Goal: Transaction & Acquisition: Purchase product/service

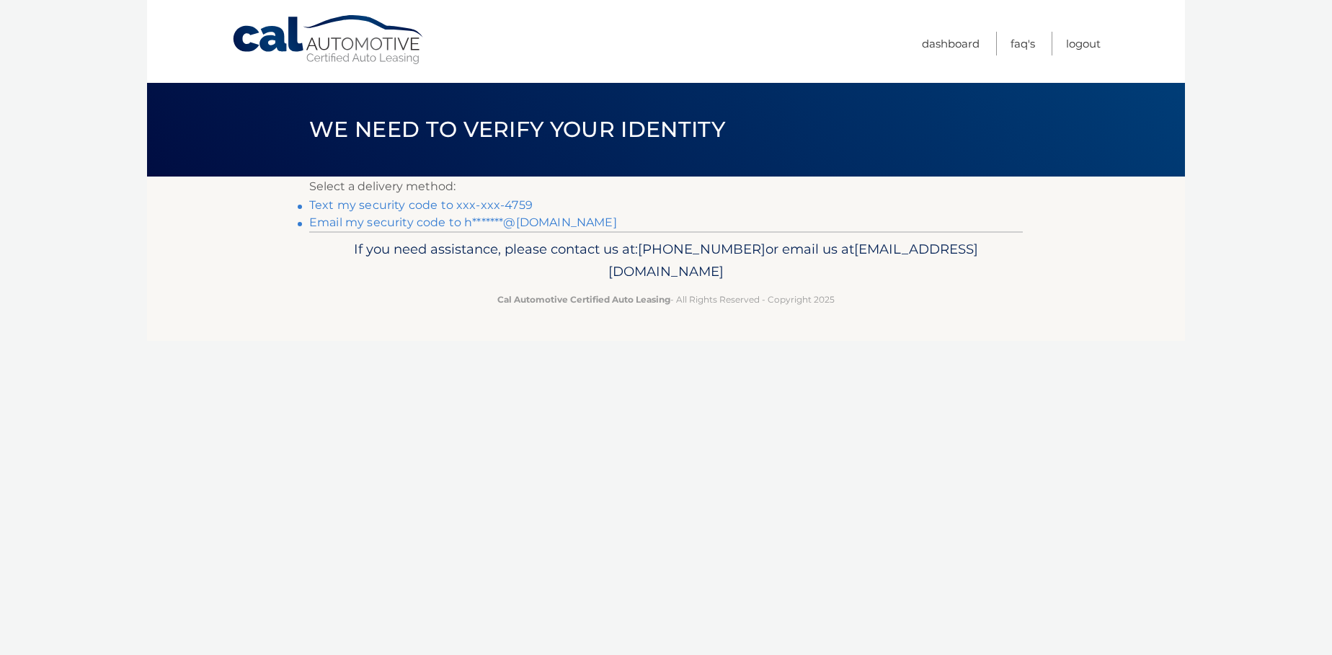
click at [532, 212] on link "Text my security code to xxx-xxx-4759" at bounding box center [420, 205] width 223 height 14
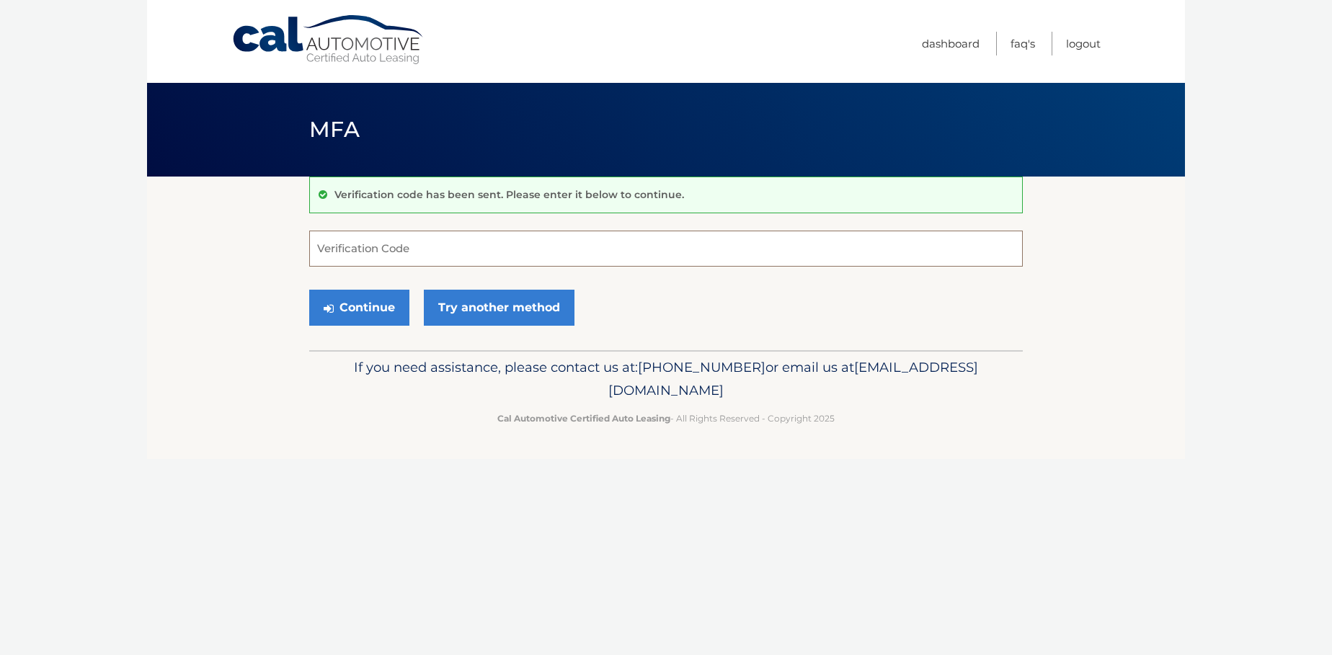
click at [625, 257] on input "Verification Code" at bounding box center [665, 249] width 713 height 36
type input "334379"
click at [309, 290] on button "Continue" at bounding box center [359, 308] width 100 height 36
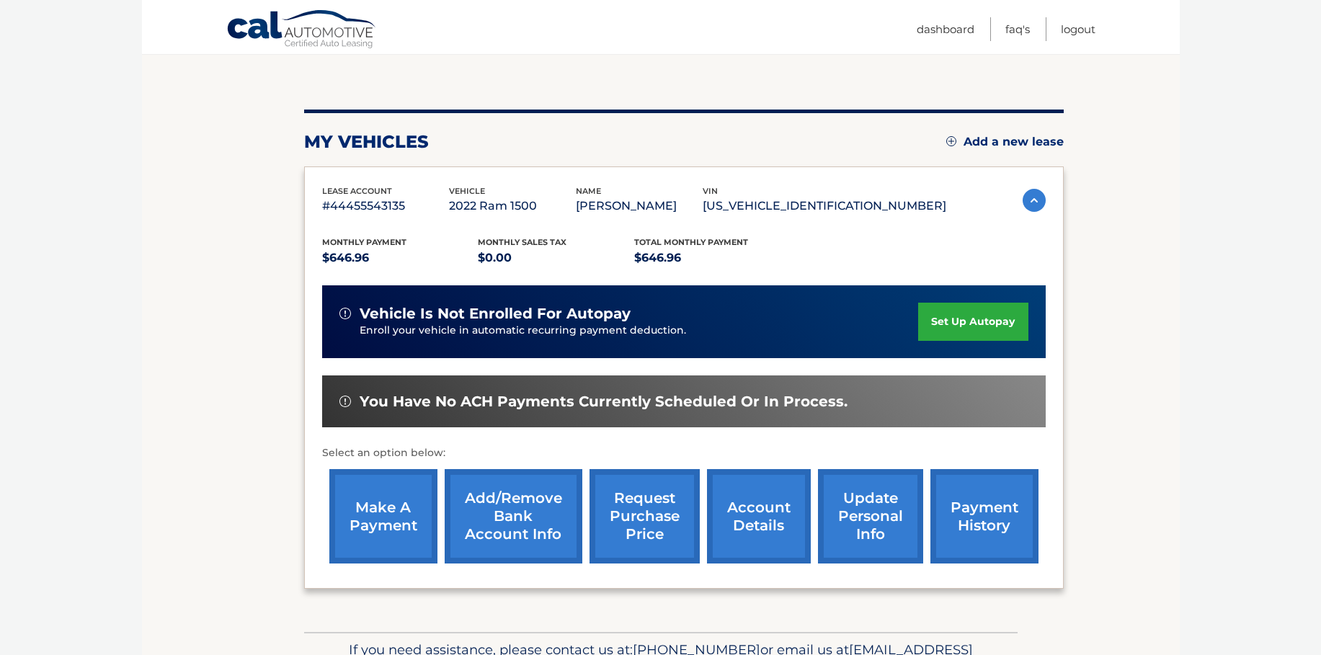
scroll to position [144, 0]
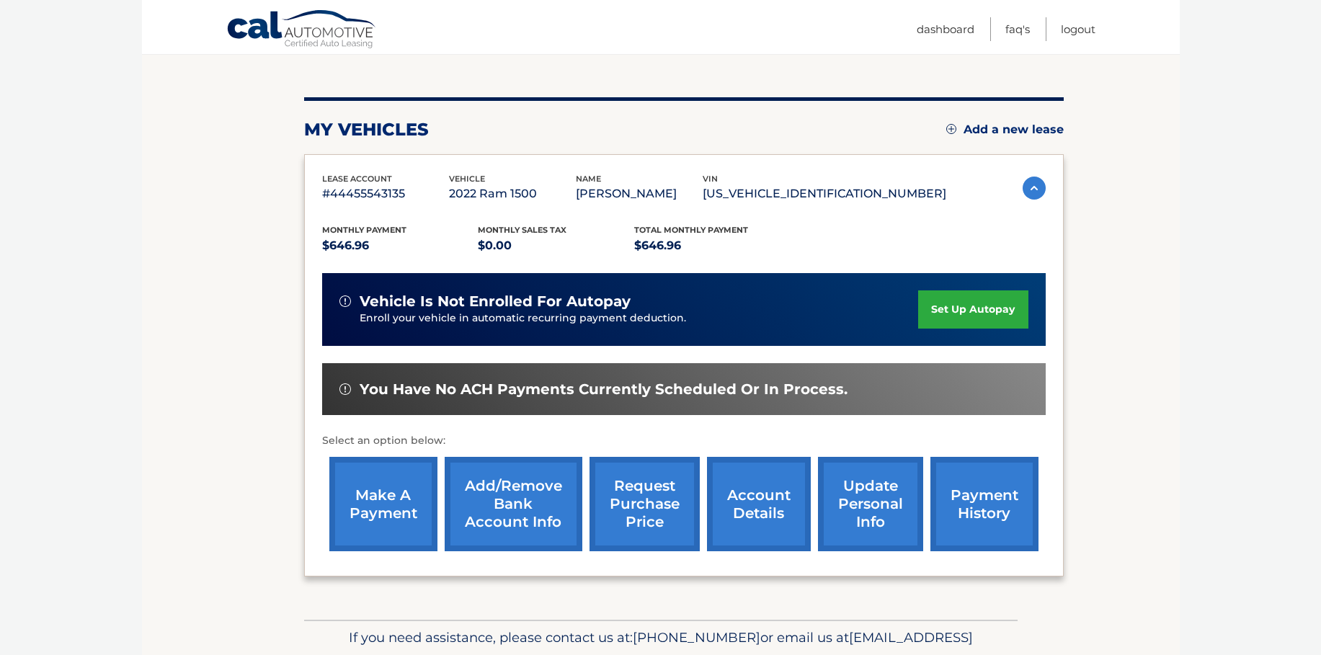
click at [380, 525] on link "make a payment" at bounding box center [383, 504] width 108 height 94
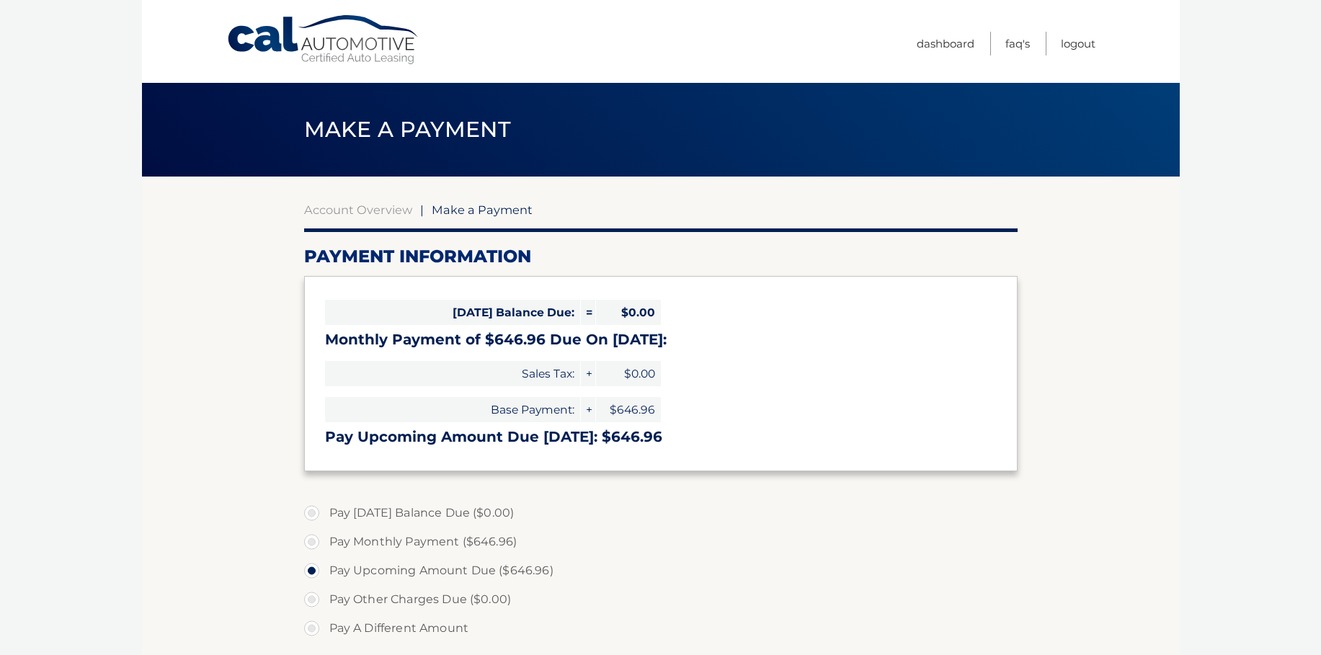
select select "NjYzMjFjNzgtYzYxNi00NjJmLTllNGEtMDM1YzEwNjVjNWU0"
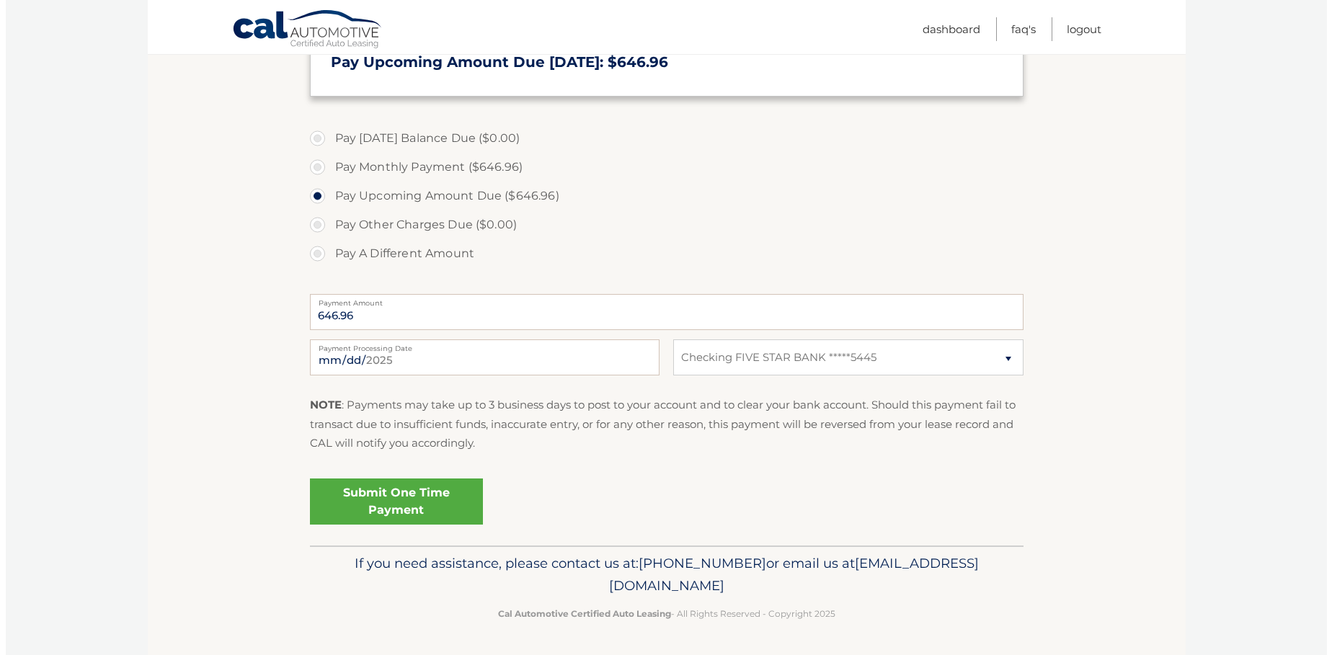
scroll to position [504, 0]
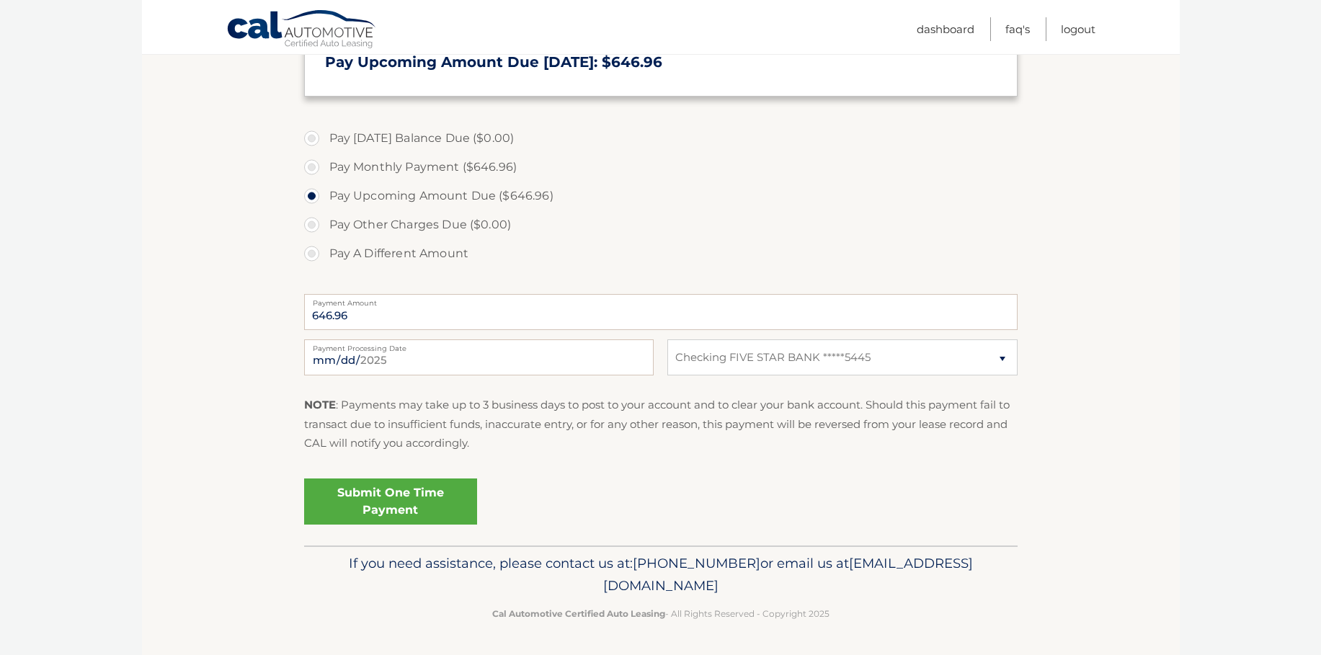
click at [471, 525] on link "Submit One Time Payment" at bounding box center [390, 501] width 173 height 46
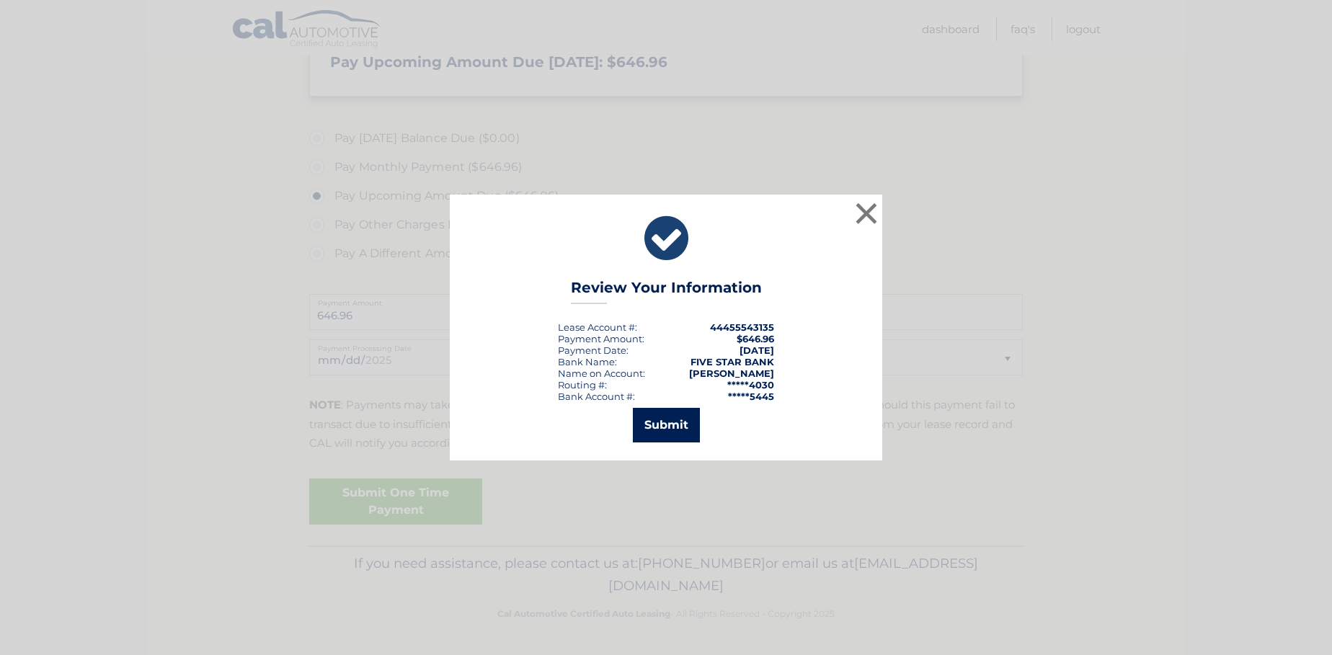
click at [664, 438] on button "Submit" at bounding box center [666, 425] width 67 height 35
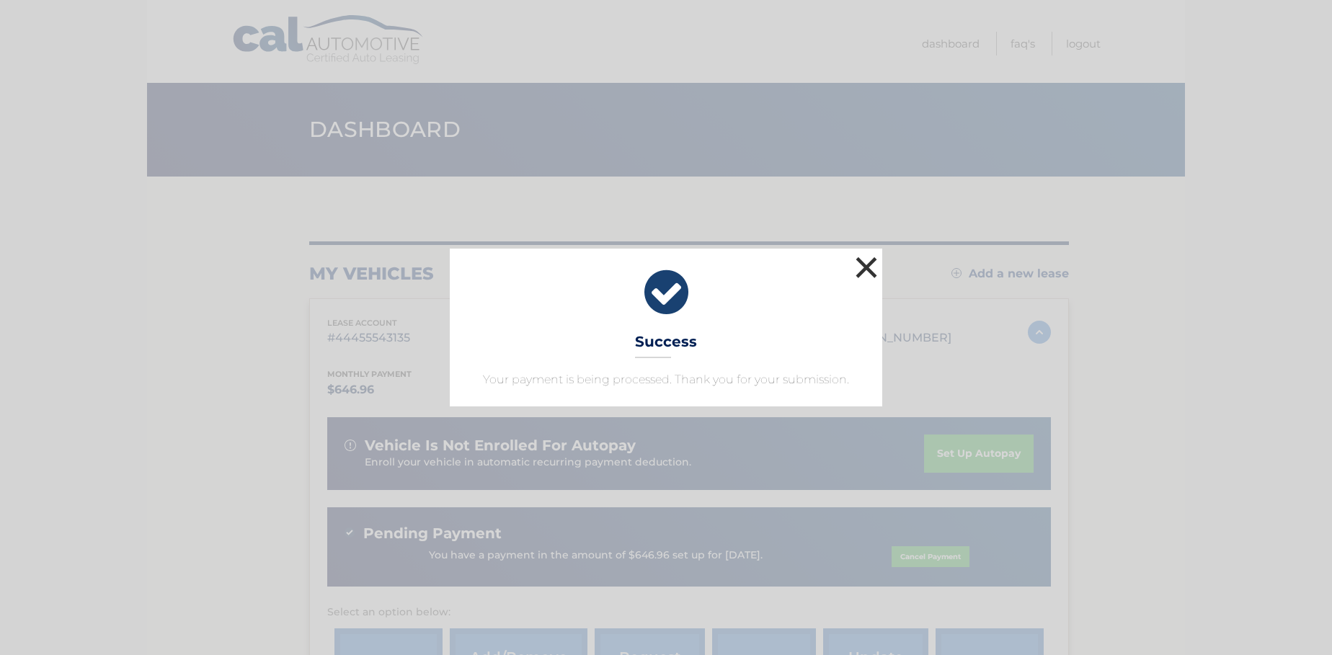
click at [871, 253] on button "×" at bounding box center [866, 267] width 29 height 29
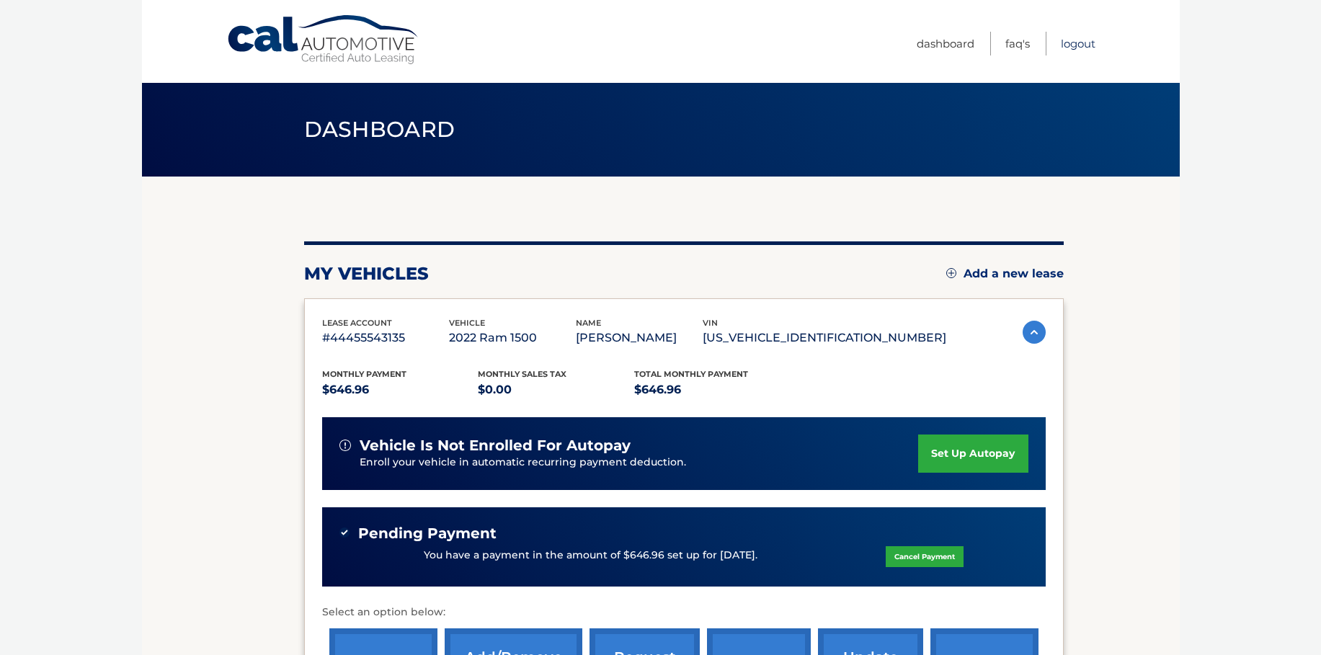
click at [1070, 43] on link "Logout" at bounding box center [1078, 44] width 35 height 24
